Goal: Task Accomplishment & Management: Manage account settings

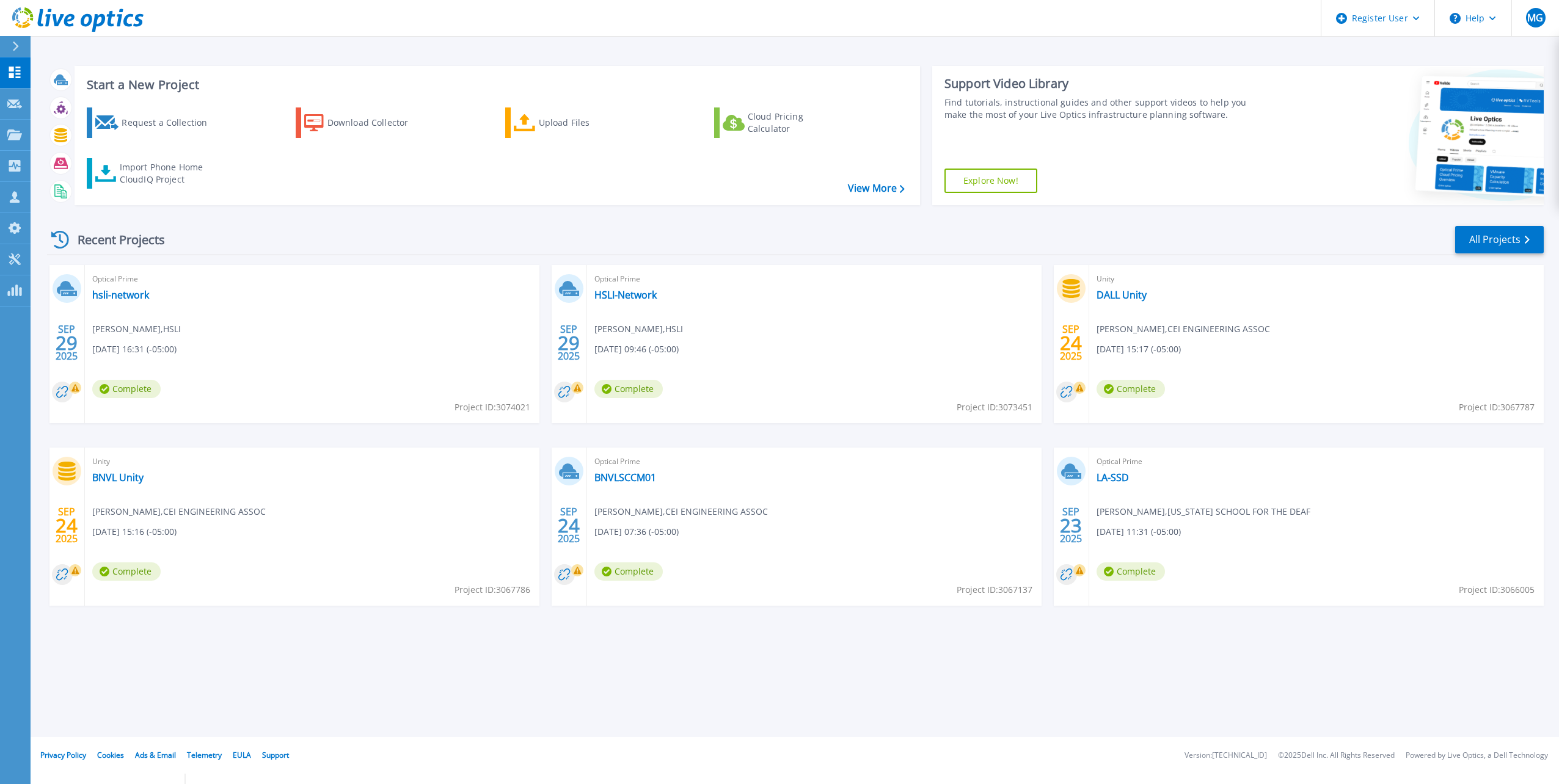
drag, startPoint x: 248, startPoint y: 640, endPoint x: 273, endPoint y: 490, distance: 152.1
click at [253, 630] on div "Recent Projects All Projects [DATE] Optical Prime hsli-network [PERSON_NAME] , …" at bounding box center [794, 427] width 1496 height 424
click at [9, 201] on icon at bounding box center [14, 197] width 15 height 12
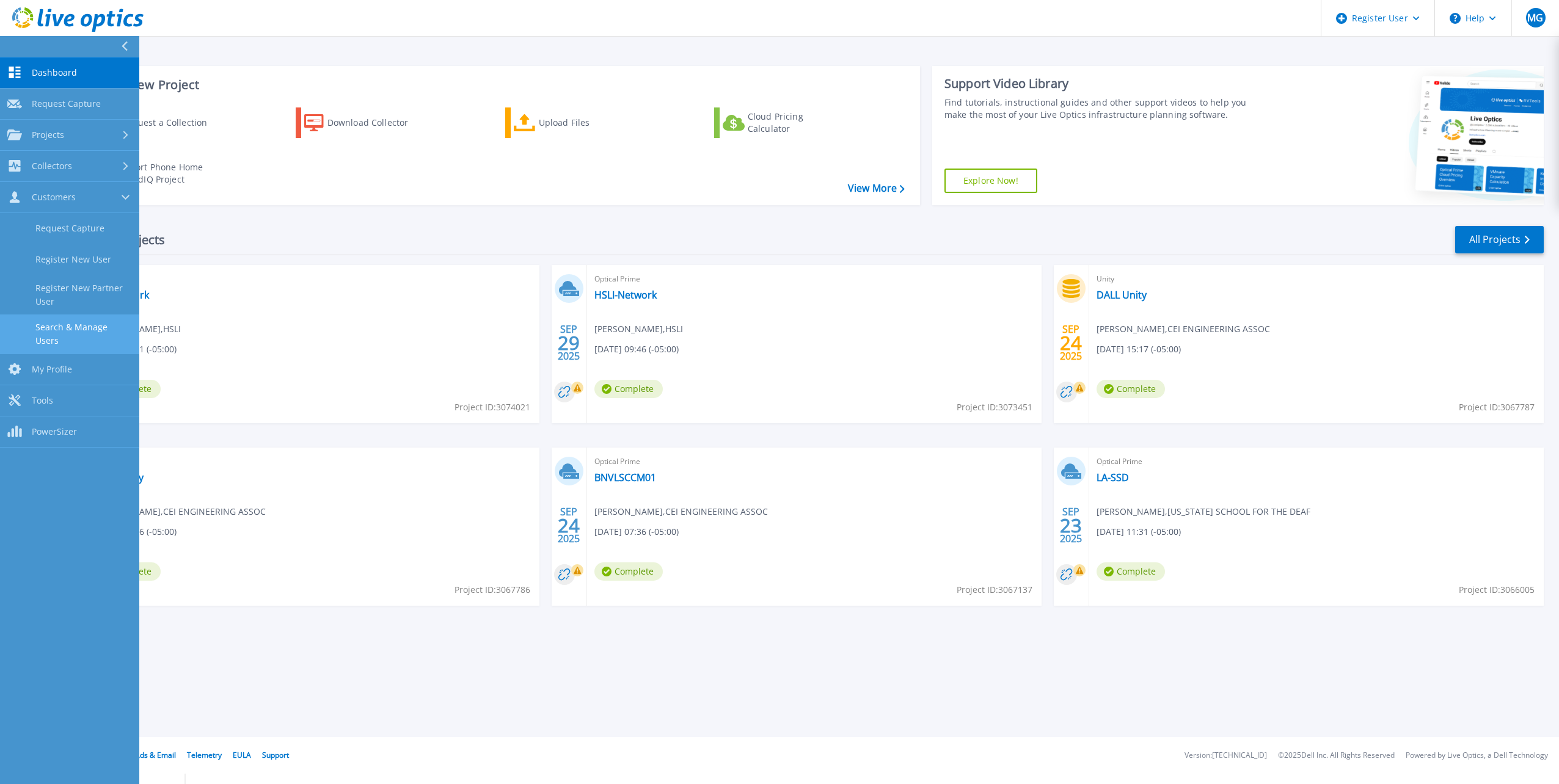
click at [52, 325] on link "Search & Manage Users" at bounding box center [70, 334] width 140 height 39
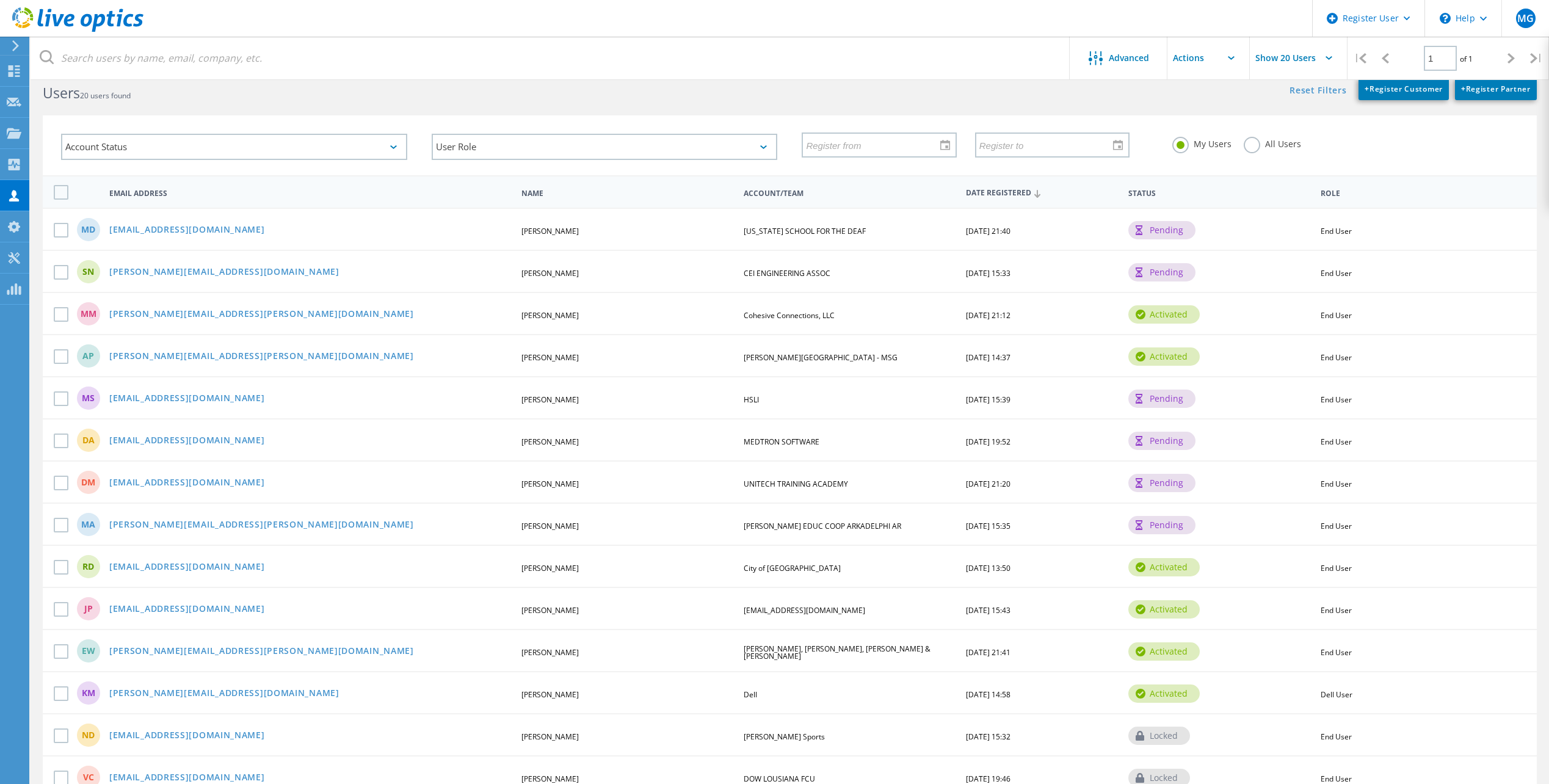
scroll to position [350, 0]
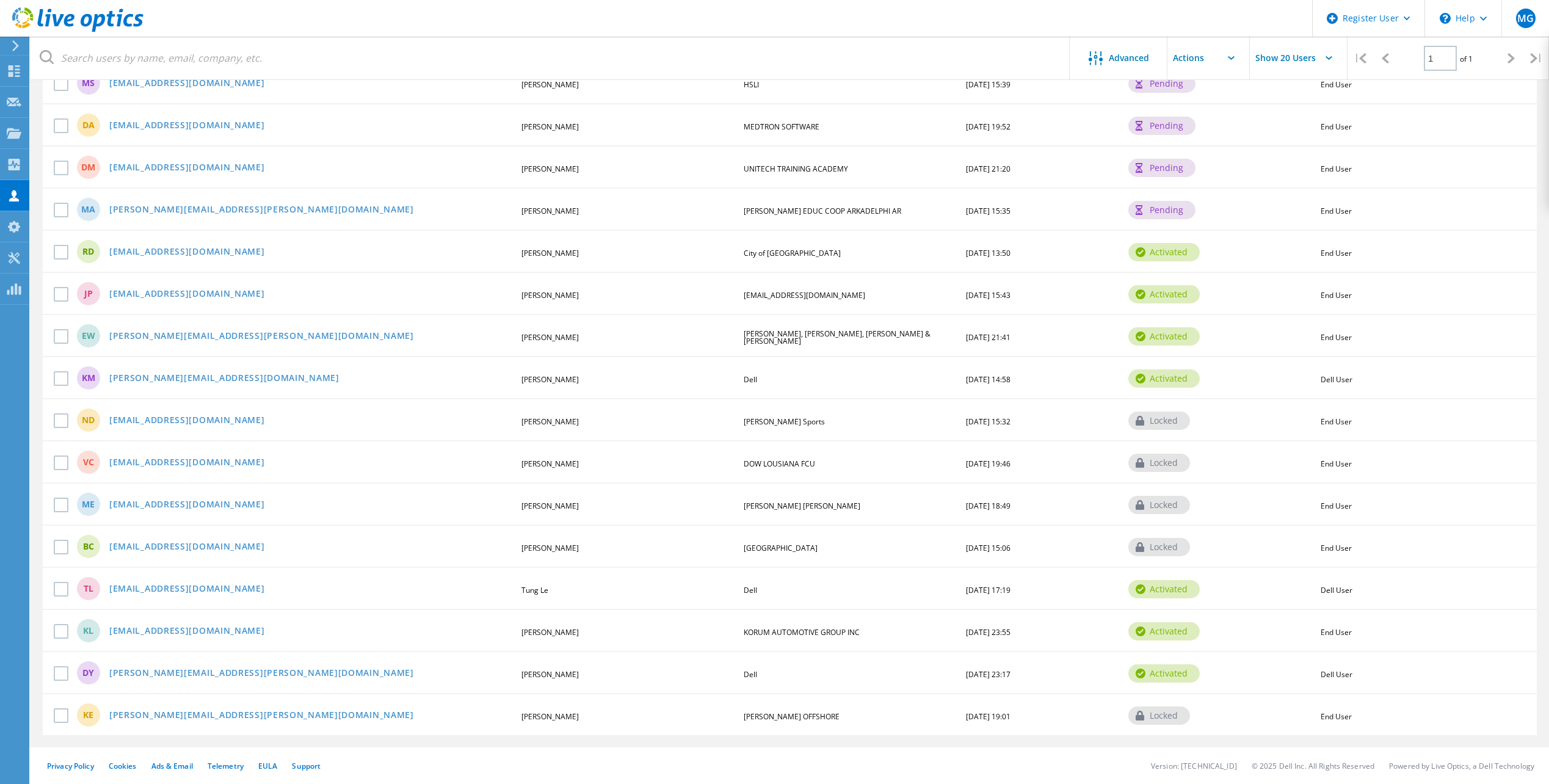
click at [1011, 716] on span "[DATE] 19:01" at bounding box center [988, 716] width 45 height 10
drag, startPoint x: 996, startPoint y: 718, endPoint x: 920, endPoint y: 710, distance: 76.4
click at [920, 710] on div "KE [PERSON_NAME][EMAIL_ADDRESS][PERSON_NAME][DOMAIN_NAME] [PERSON_NAME] OFFSHOR…" at bounding box center [789, 713] width 1494 height 42
drag, startPoint x: 919, startPoint y: 711, endPoint x: 980, endPoint y: 712, distance: 61.0
click at [985, 723] on div "KE [PERSON_NAME][EMAIL_ADDRESS][PERSON_NAME][DOMAIN_NAME] [PERSON_NAME] OFFSHOR…" at bounding box center [789, 713] width 1494 height 42
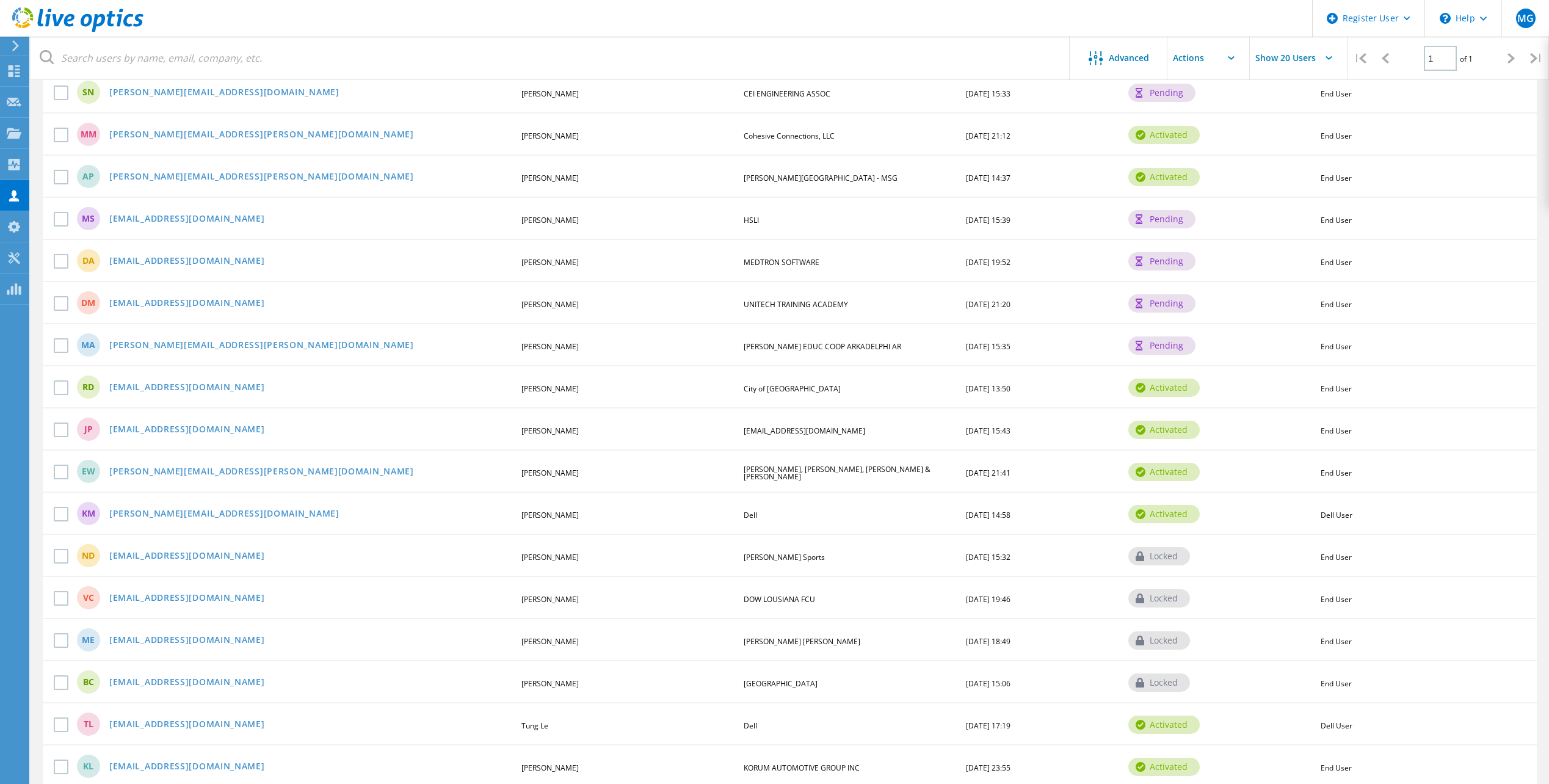
scroll to position [0, 0]
